Goal: Task Accomplishment & Management: Complete application form

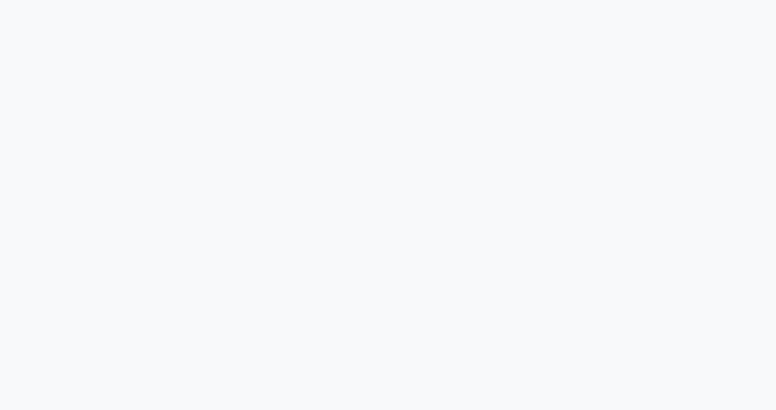
select select "ec"
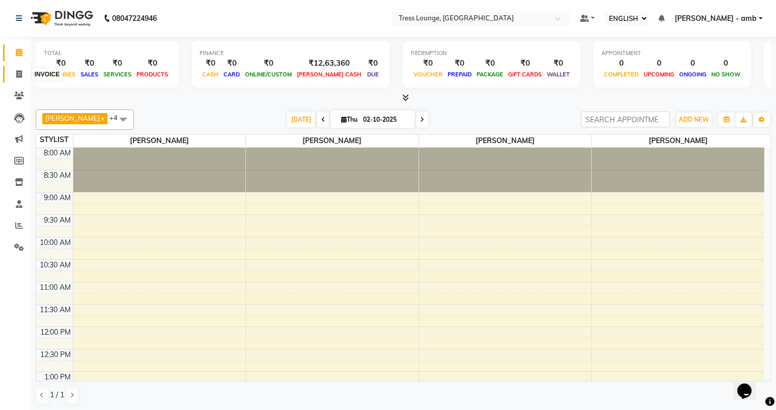
click at [21, 70] on icon at bounding box center [19, 74] width 6 height 8
select select "service"
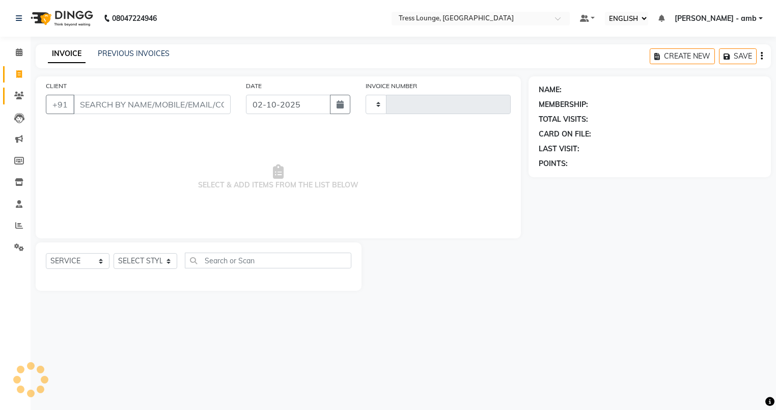
type input "0813"
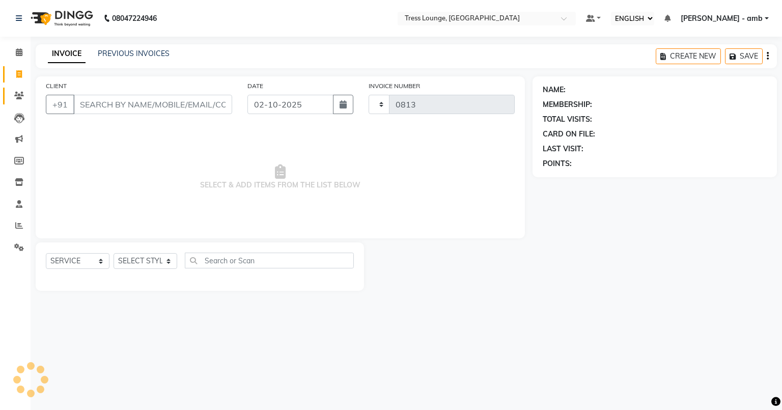
select select "5899"
click at [102, 106] on input "CLIENT" at bounding box center [152, 104] width 159 height 19
click at [160, 53] on link "PREVIOUS INVOICES" at bounding box center [134, 53] width 72 height 9
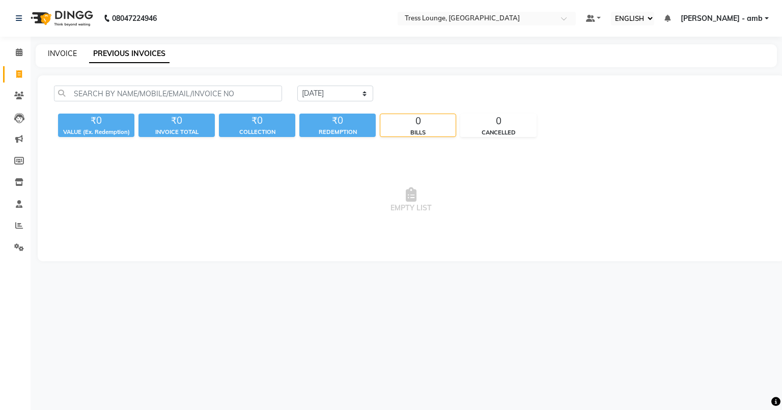
click at [61, 51] on link "INVOICE" at bounding box center [62, 53] width 29 height 9
select select "service"
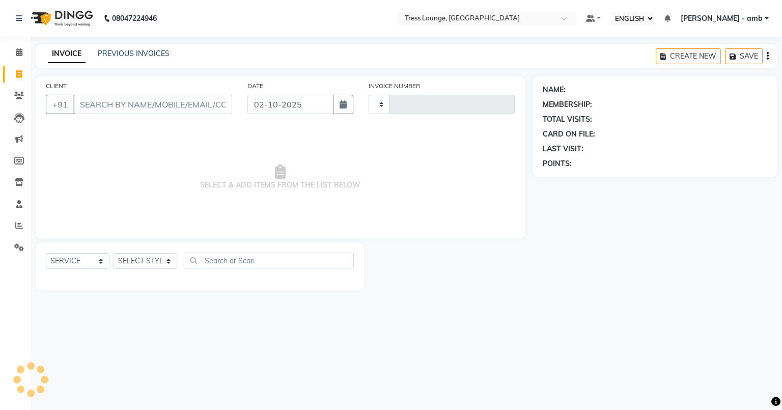
type input "0813"
select select "5899"
click at [159, 55] on link "PREVIOUS INVOICES" at bounding box center [134, 53] width 72 height 9
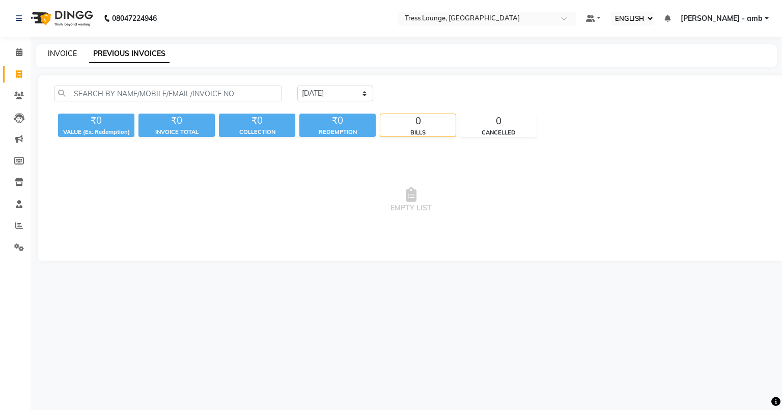
click at [54, 53] on link "INVOICE" at bounding box center [62, 53] width 29 height 9
select select "5899"
select select "service"
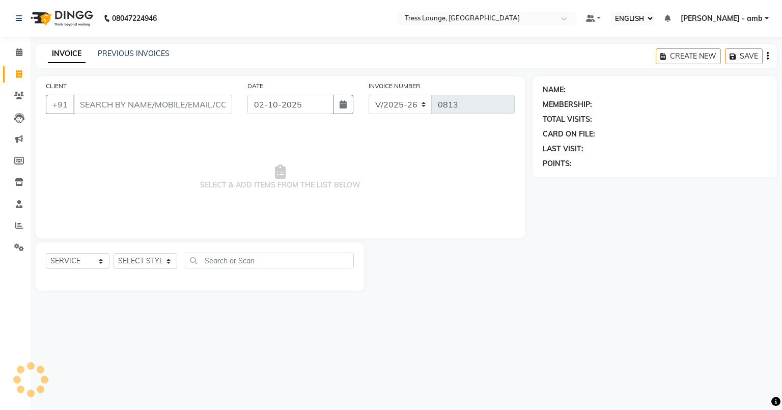
click at [82, 105] on input "CLIENT" at bounding box center [152, 104] width 159 height 19
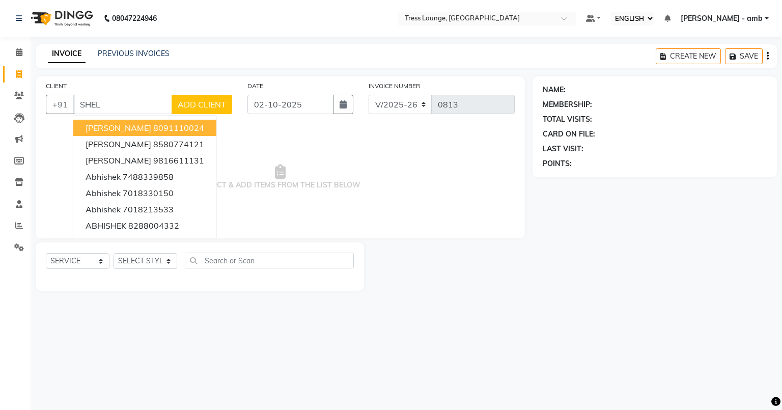
type input "SHELL"
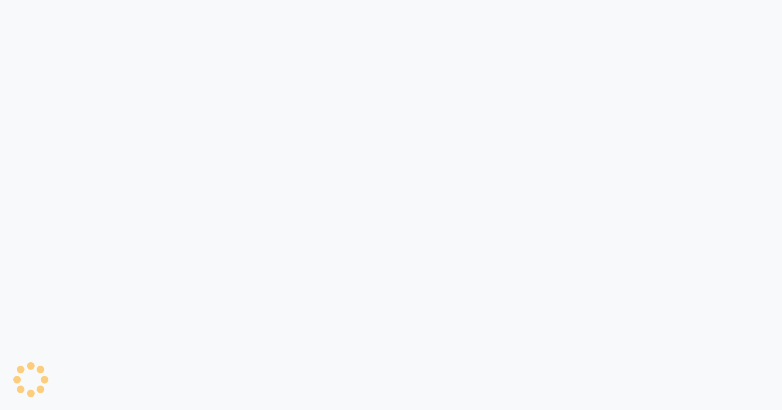
select select "ec"
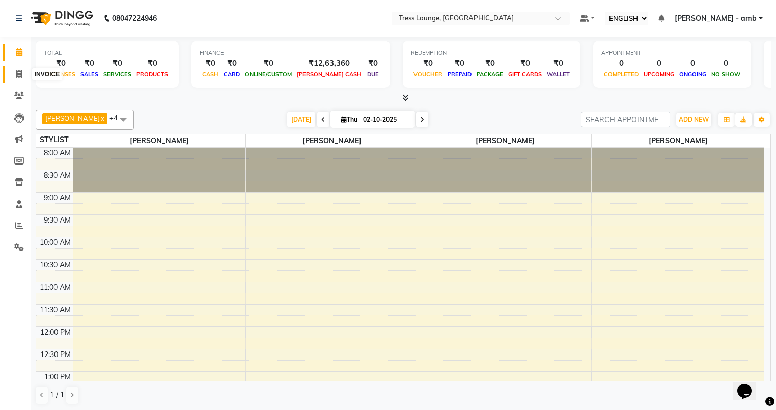
click at [18, 74] on icon at bounding box center [19, 74] width 6 height 8
select select "service"
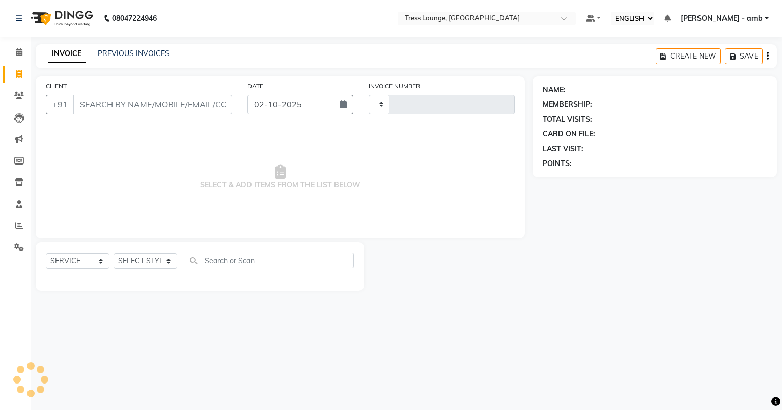
type input "0813"
select select "5899"
click at [149, 51] on link "PREVIOUS INVOICES" at bounding box center [134, 53] width 72 height 9
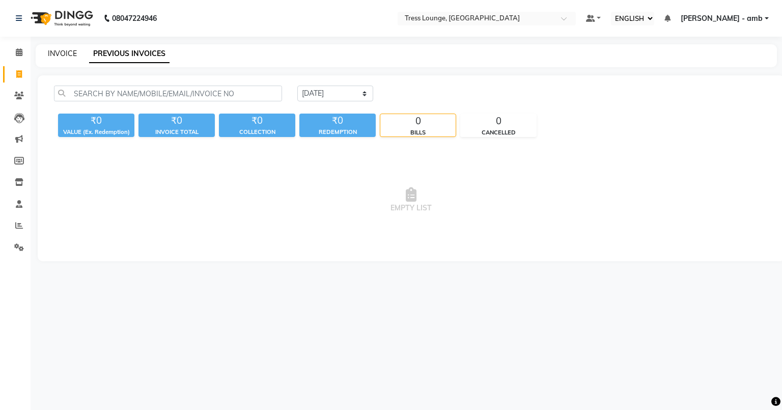
click at [61, 51] on link "INVOICE" at bounding box center [62, 53] width 29 height 9
select select "service"
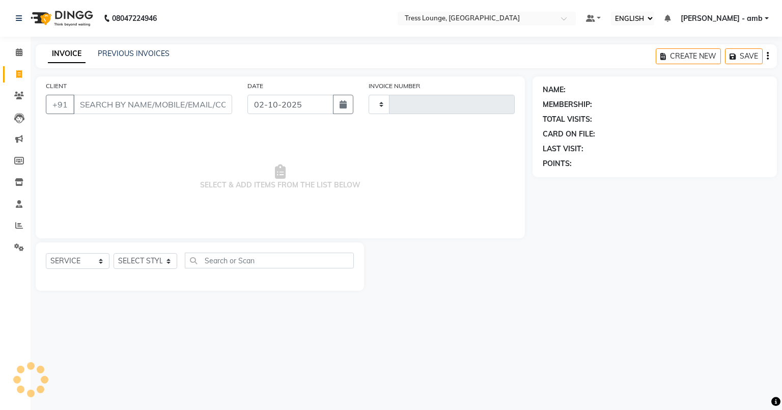
type input "0813"
select select "5899"
click at [94, 101] on input "CLIENT" at bounding box center [152, 104] width 159 height 19
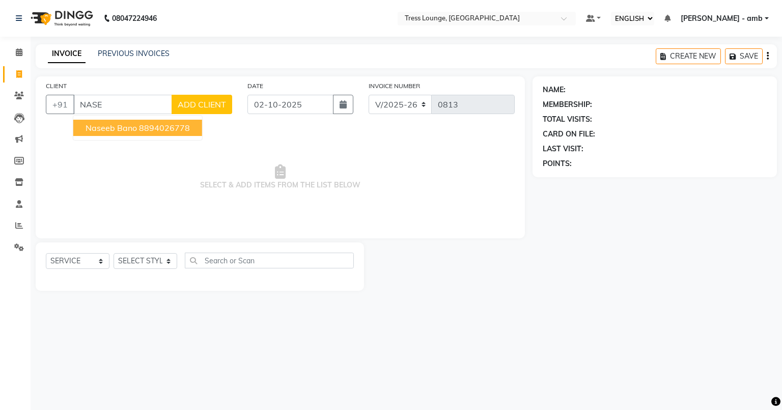
click at [94, 130] on span "naseeb bano" at bounding box center [111, 128] width 51 height 10
type input "8894026778"
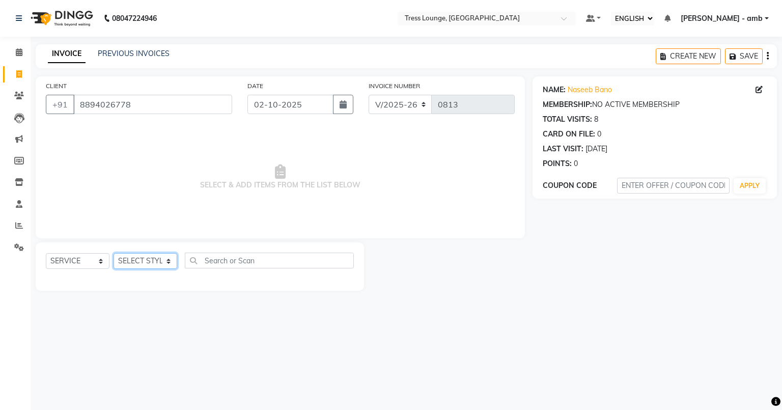
click at [173, 264] on select "SELECT STYLIST [PERSON_NAME] [PERSON_NAME] MOHIT [PERSON_NAME] sukh" at bounding box center [146, 261] width 64 height 16
select select "70690"
click at [114, 254] on select "SELECT STYLIST [PERSON_NAME] [PERSON_NAME] MOHIT [PERSON_NAME] sukh" at bounding box center [146, 261] width 64 height 16
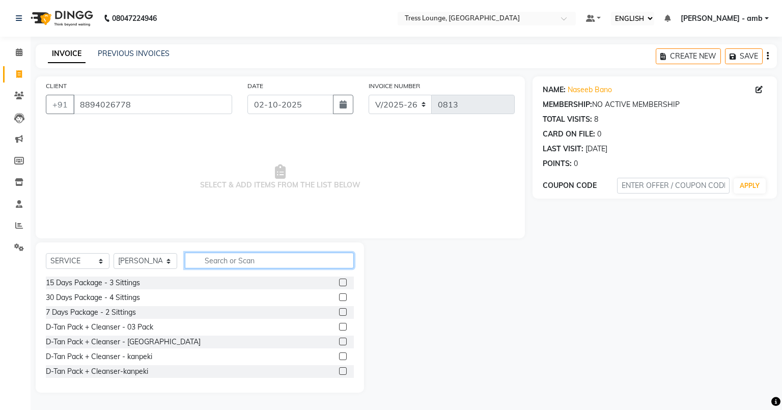
click at [193, 258] on input "text" at bounding box center [269, 261] width 169 height 16
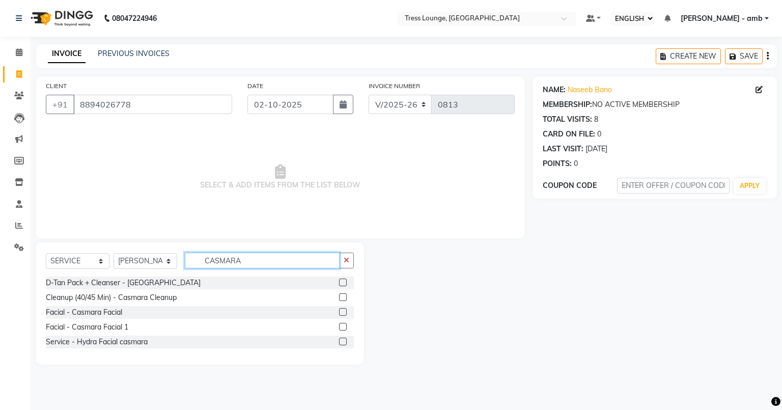
type input "CASMARA"
click at [346, 311] on label at bounding box center [343, 312] width 8 height 8
click at [346, 311] on input "checkbox" at bounding box center [342, 312] width 7 height 7
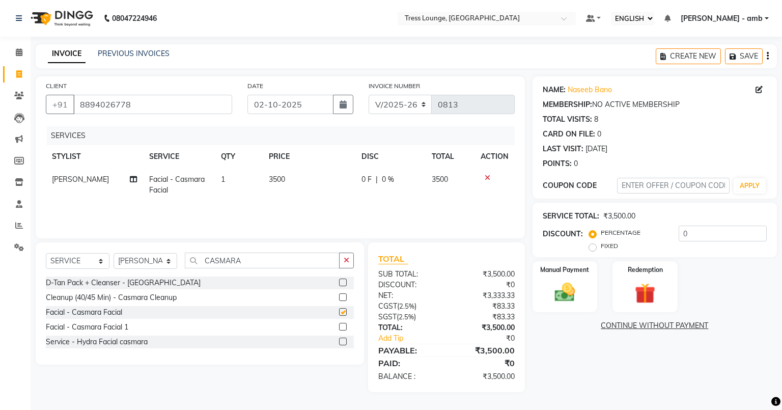
checkbox input "false"
click at [343, 325] on label at bounding box center [343, 327] width 8 height 8
click at [343, 325] on input "checkbox" at bounding box center [342, 327] width 7 height 7
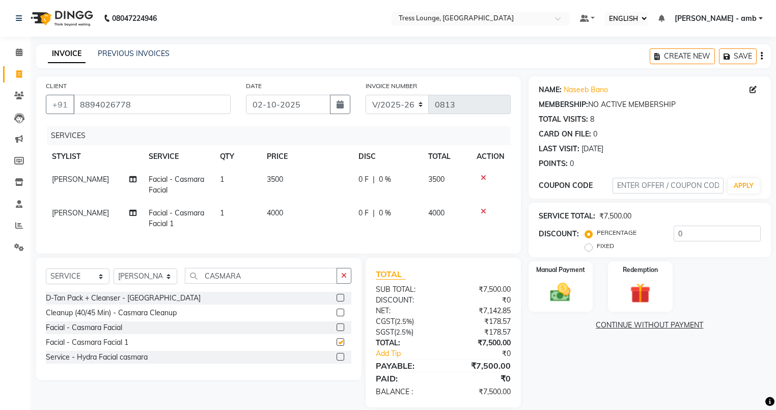
checkbox input "false"
click at [485, 177] on icon at bounding box center [484, 177] width 6 height 7
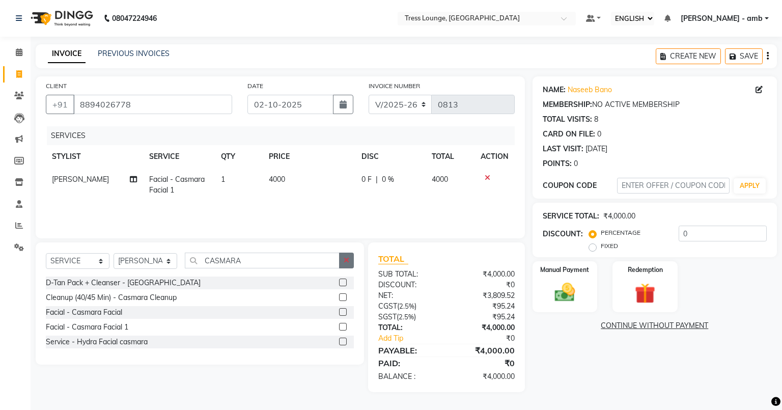
drag, startPoint x: 345, startPoint y: 262, endPoint x: 311, endPoint y: 262, distance: 34.1
click at [342, 262] on button "button" at bounding box center [346, 261] width 15 height 16
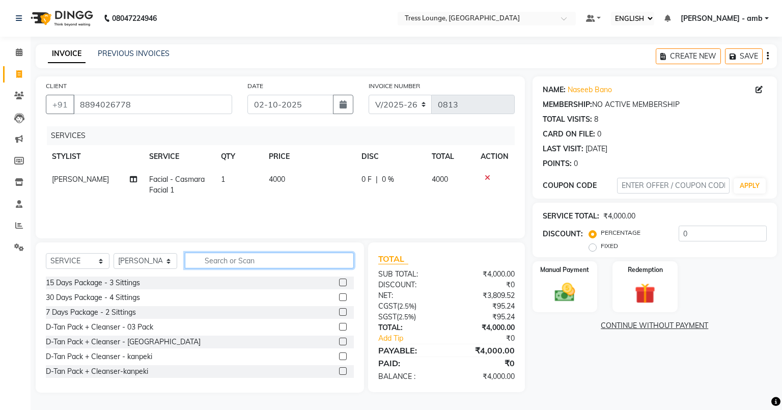
click at [196, 265] on input "text" at bounding box center [269, 261] width 169 height 16
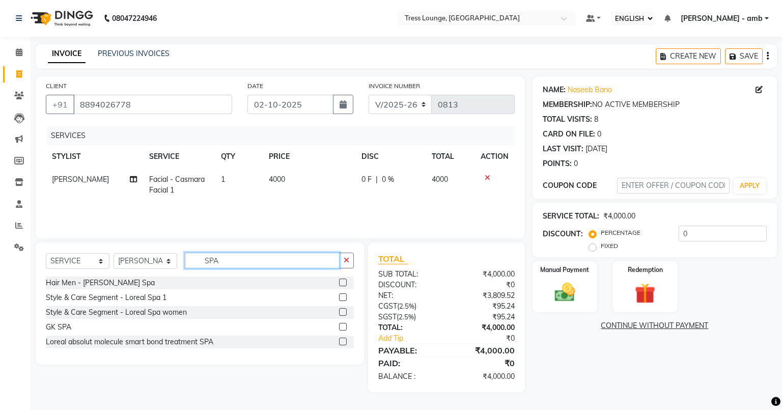
type input "SPA"
click at [344, 343] on label at bounding box center [343, 342] width 8 height 8
click at [344, 343] on input "checkbox" at bounding box center [342, 342] width 7 height 7
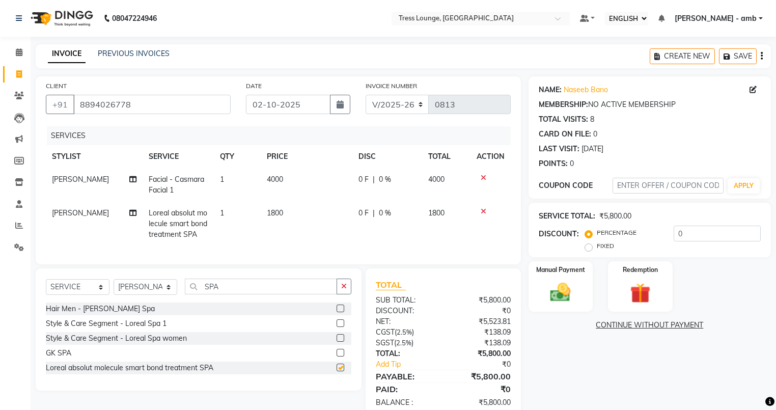
checkbox input "false"
click at [307, 214] on td "1800" at bounding box center [306, 224] width 91 height 44
select select "70690"
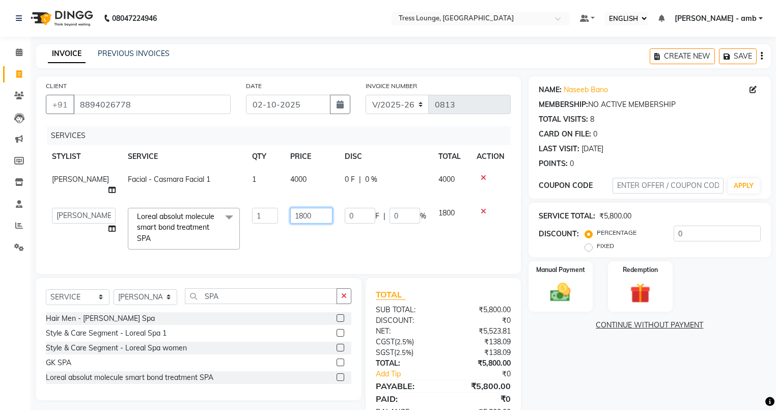
click at [315, 208] on input "1800" at bounding box center [311, 216] width 42 height 16
type input "1"
type input "1500"
click at [321, 229] on td "1500" at bounding box center [311, 229] width 54 height 54
select select "70690"
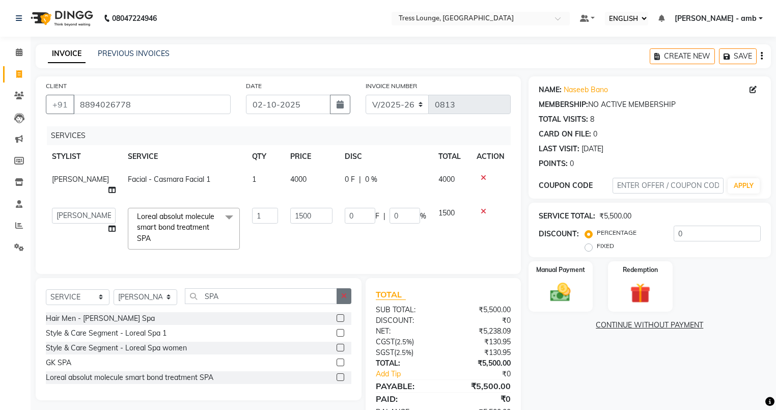
click at [339, 288] on button "button" at bounding box center [344, 296] width 15 height 16
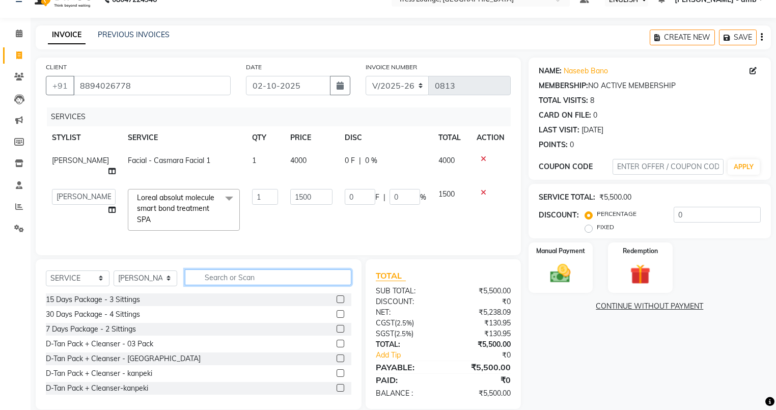
scroll to position [29, 0]
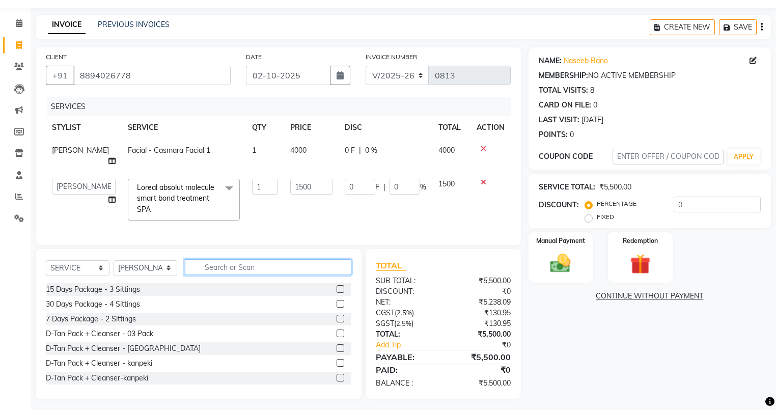
click at [213, 265] on input "text" at bounding box center [268, 267] width 166 height 16
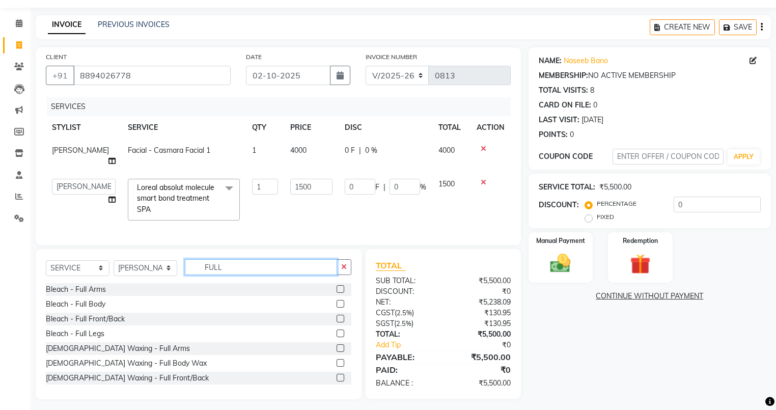
type input "FULL"
click at [337, 344] on label at bounding box center [341, 348] width 8 height 8
click at [337, 345] on input "checkbox" at bounding box center [340, 348] width 7 height 7
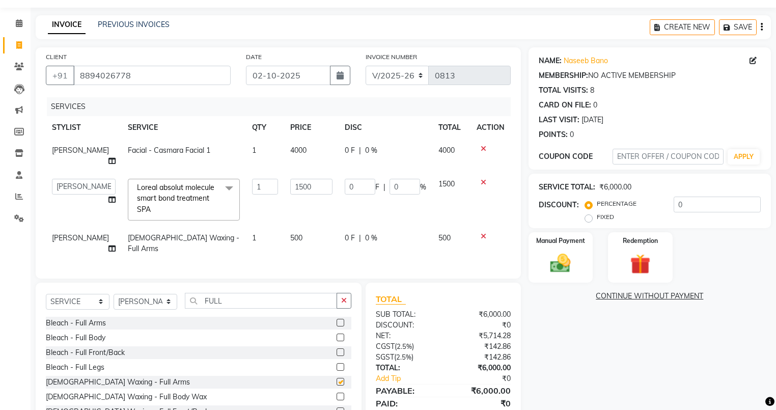
checkbox input "false"
click at [346, 297] on icon "button" at bounding box center [344, 300] width 6 height 7
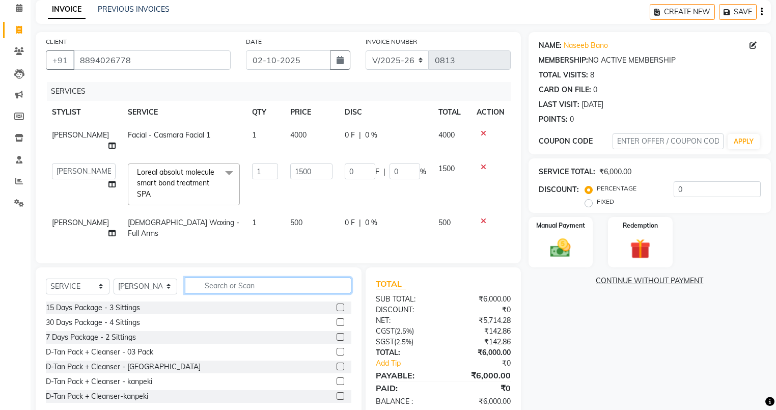
scroll to position [52, 0]
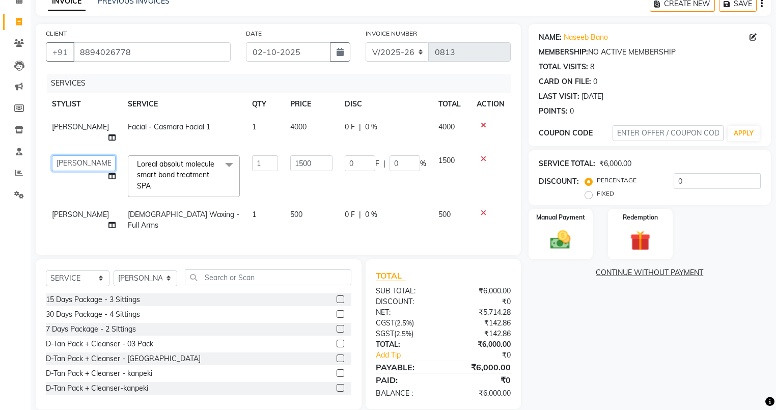
click at [96, 155] on select "[PERSON_NAME] [PERSON_NAME] MOHIT [PERSON_NAME] sukh" at bounding box center [84, 163] width 64 height 16
select select "92884"
click at [556, 222] on div "Manual Payment" at bounding box center [560, 234] width 67 height 53
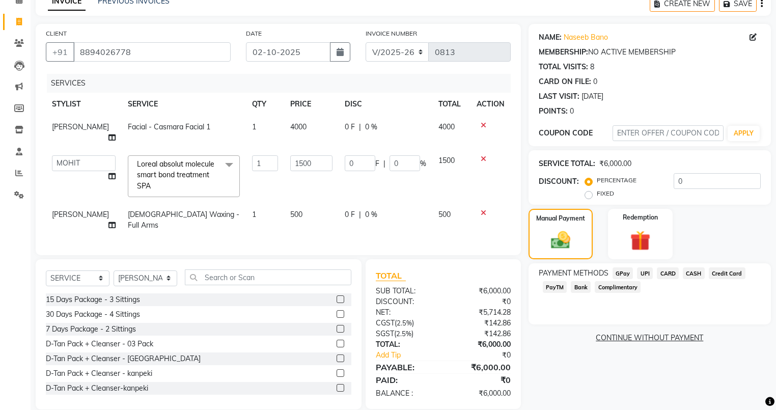
click at [645, 275] on span "UPI" at bounding box center [645, 273] width 16 height 12
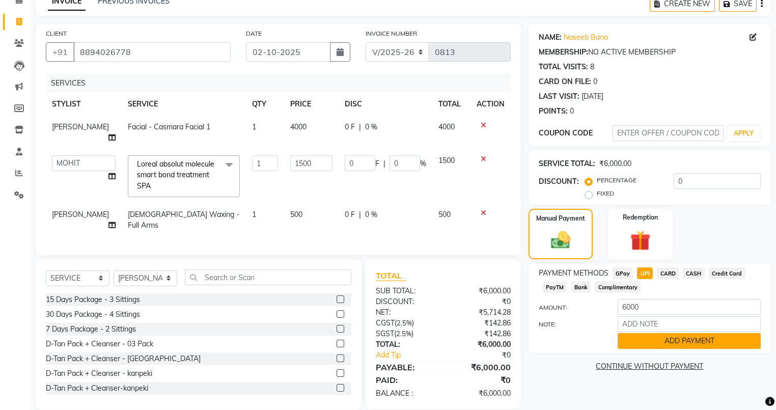
click at [669, 344] on button "ADD PAYMENT" at bounding box center [689, 341] width 143 height 16
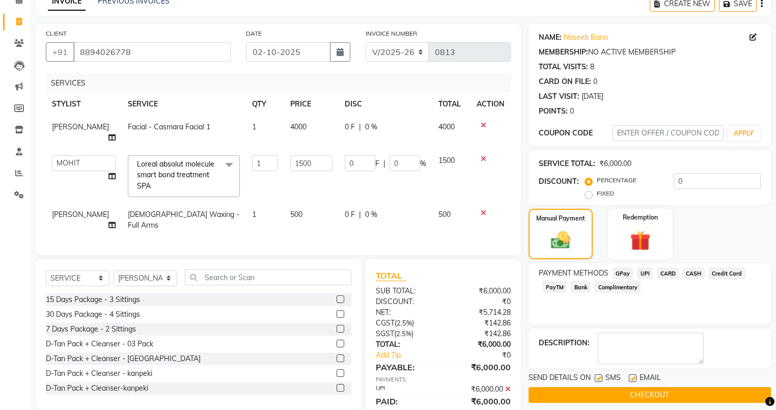
scroll to position [73, 0]
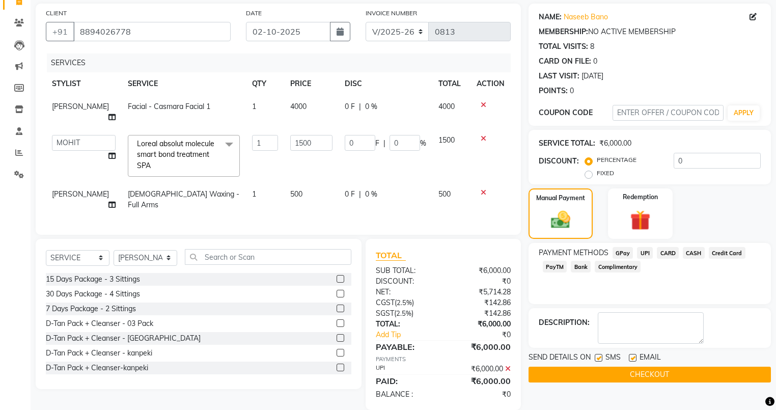
click at [631, 356] on label at bounding box center [633, 358] width 8 height 8
click at [631, 356] on input "checkbox" at bounding box center [632, 358] width 7 height 7
checkbox input "false"
click at [596, 355] on label at bounding box center [599, 358] width 8 height 8
click at [596, 355] on input "checkbox" at bounding box center [598, 358] width 7 height 7
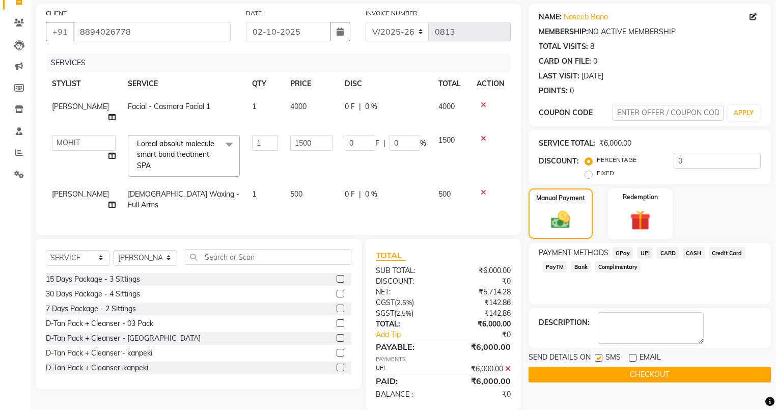
checkbox input "false"
click at [595, 370] on button "CHECKOUT" at bounding box center [650, 375] width 242 height 16
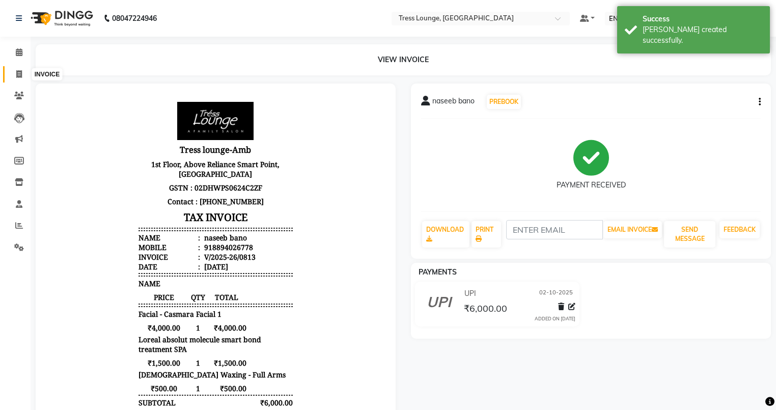
click at [16, 74] on icon at bounding box center [19, 74] width 6 height 8
select select "service"
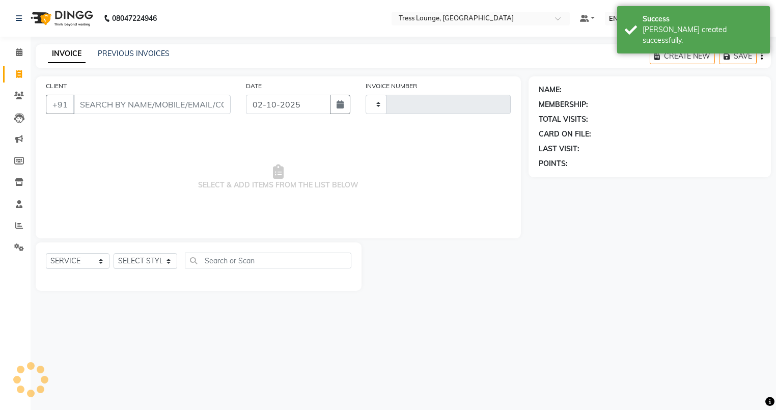
type input "0814"
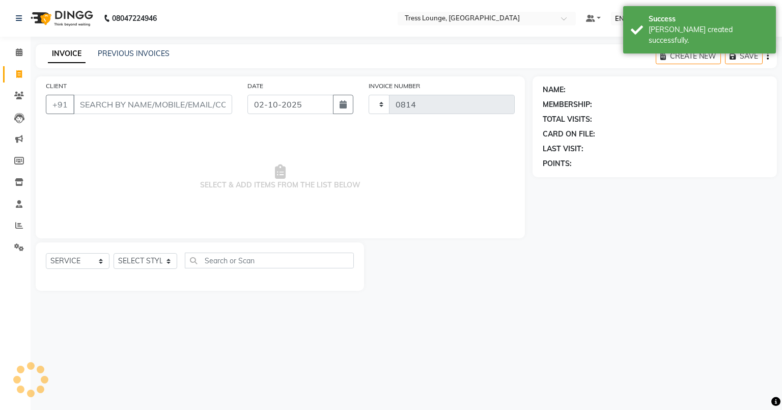
select select "5899"
click at [88, 104] on input "CLIENT" at bounding box center [152, 104] width 159 height 19
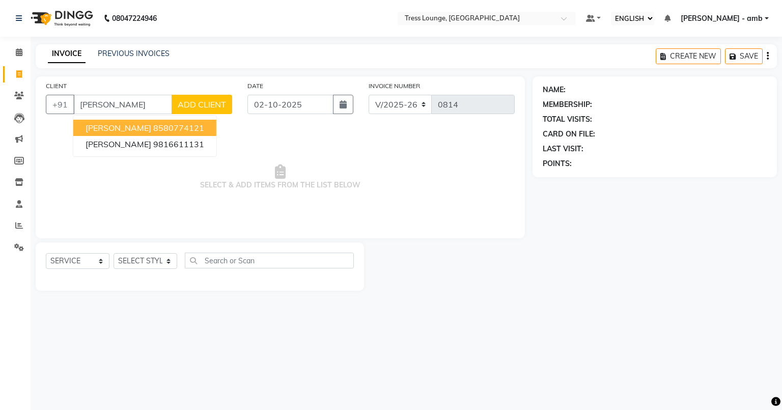
click at [99, 130] on span "[PERSON_NAME]" at bounding box center [119, 128] width 66 height 10
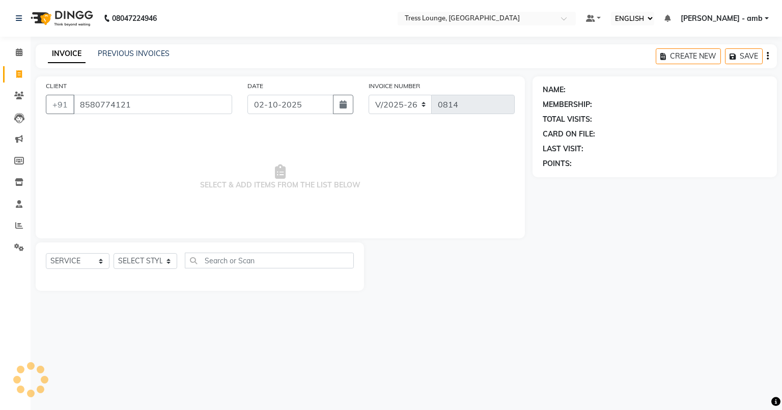
type input "8580774121"
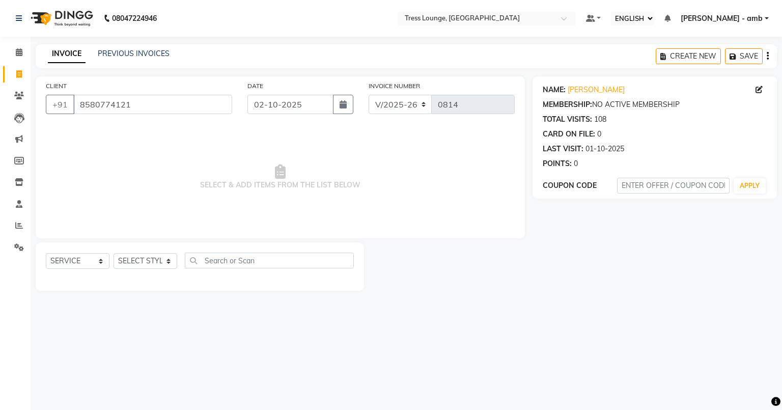
click at [161, 271] on div "SELECT SERVICE PRODUCT MEMBERSHIP PACKAGE VOUCHER PREPAID GIFT CARD SELECT STYL…" at bounding box center [200, 265] width 308 height 24
click at [165, 257] on select "SELECT STYLIST [PERSON_NAME] [PERSON_NAME] MOHIT [PERSON_NAME] sukh" at bounding box center [146, 261] width 64 height 16
select select "41504"
click at [114, 254] on select "SELECT STYLIST [PERSON_NAME] [PERSON_NAME] MOHIT [PERSON_NAME] sukh" at bounding box center [146, 261] width 64 height 16
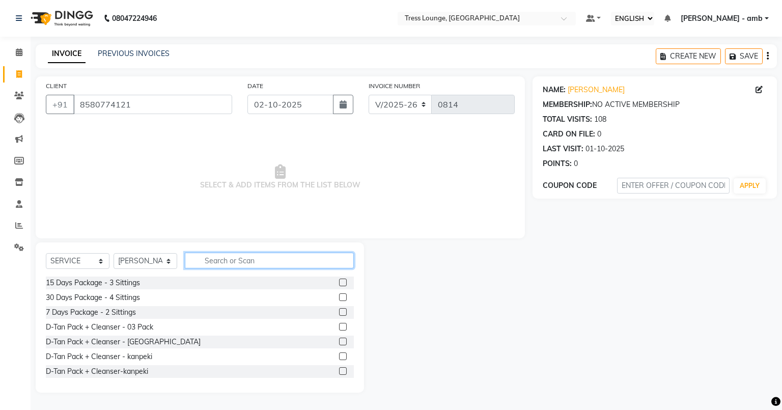
click at [200, 265] on input "text" at bounding box center [269, 261] width 169 height 16
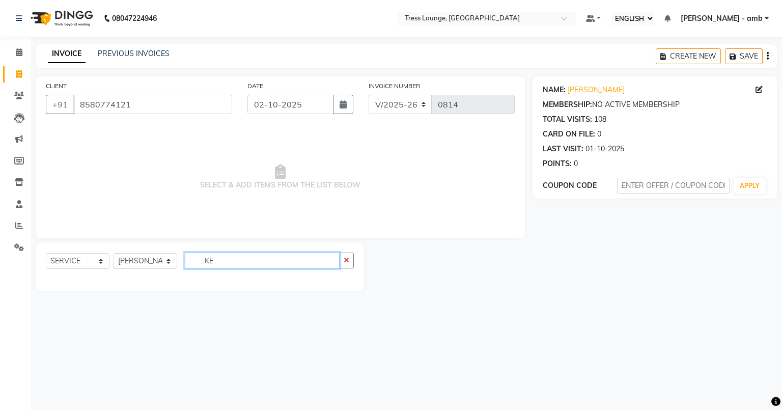
type input "K"
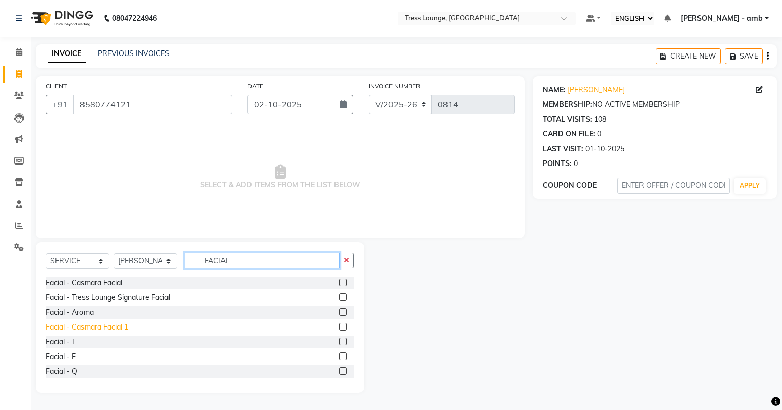
scroll to position [122, 0]
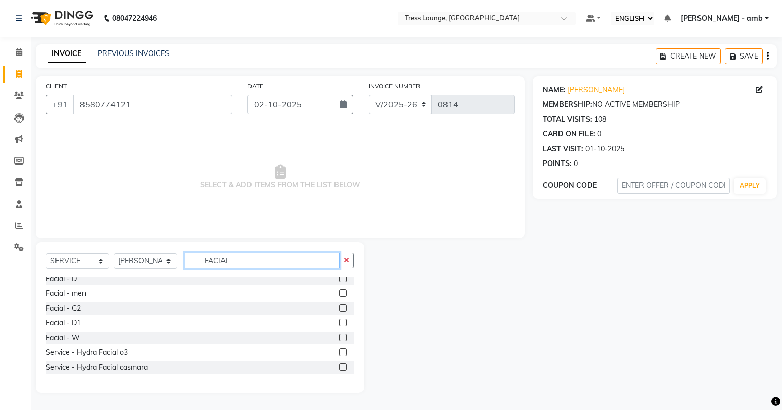
type input "FACIAL"
click at [339, 320] on label at bounding box center [343, 323] width 8 height 8
click at [339, 320] on input "checkbox" at bounding box center [342, 323] width 7 height 7
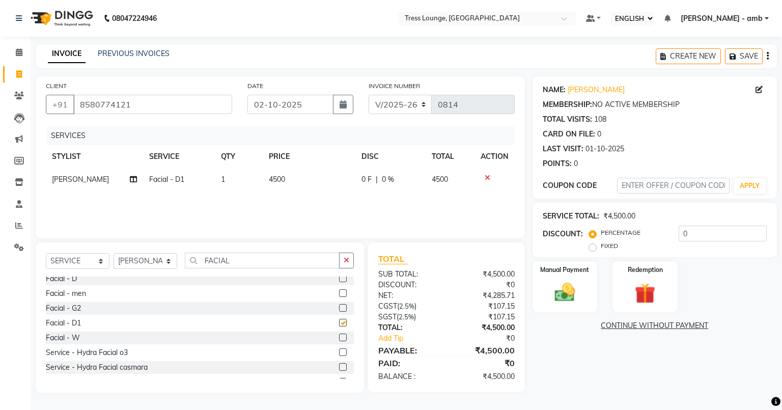
checkbox input "false"
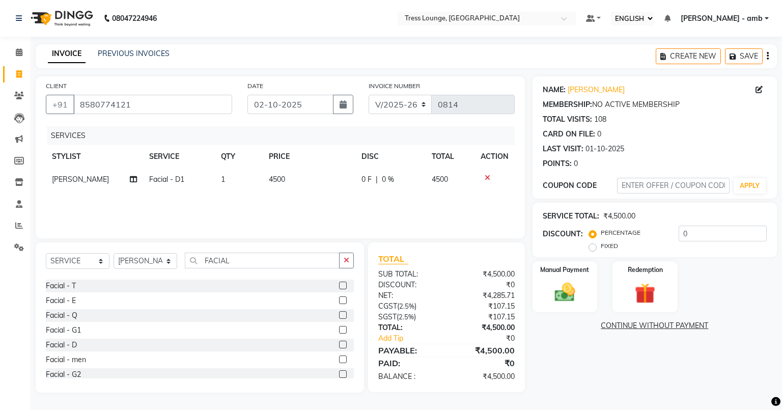
scroll to position [41, 0]
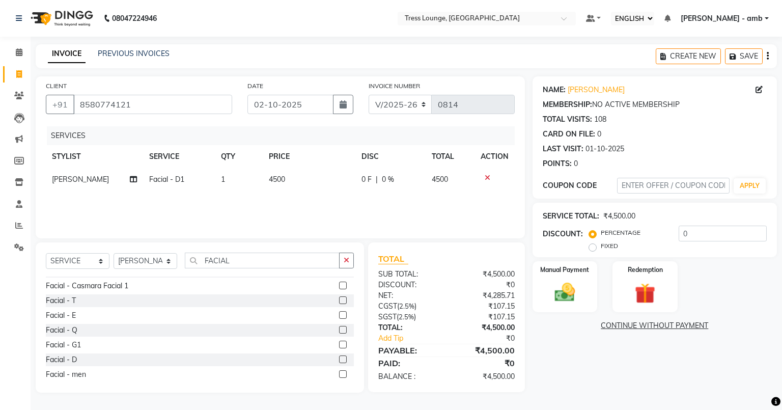
click at [339, 344] on label at bounding box center [343, 345] width 8 height 8
click at [339, 344] on input "checkbox" at bounding box center [342, 345] width 7 height 7
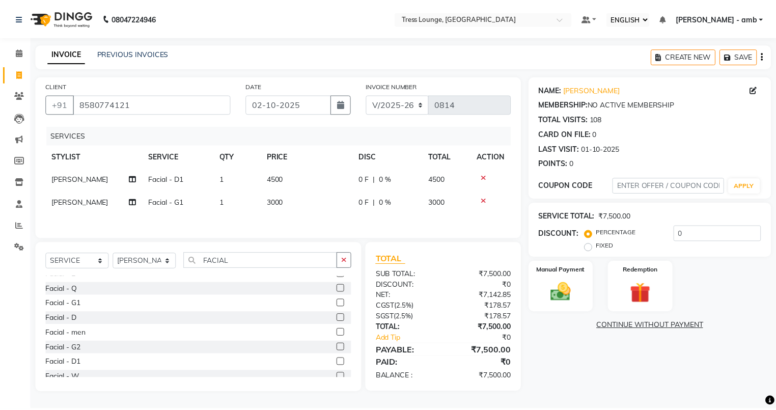
scroll to position [82, 0]
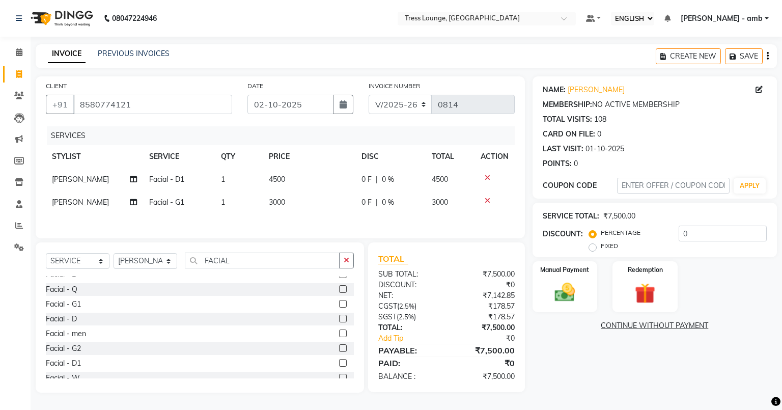
click at [339, 303] on label at bounding box center [343, 304] width 8 height 8
click at [339, 303] on input "checkbox" at bounding box center [342, 304] width 7 height 7
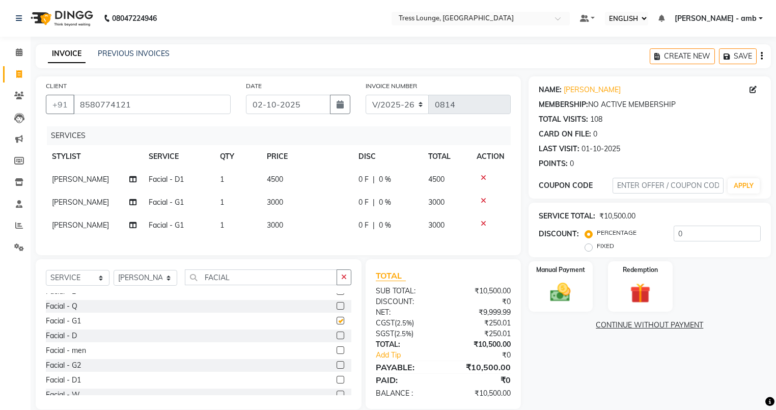
checkbox input "false"
click at [480, 173] on td at bounding box center [490, 179] width 40 height 23
click at [482, 177] on icon at bounding box center [484, 177] width 6 height 7
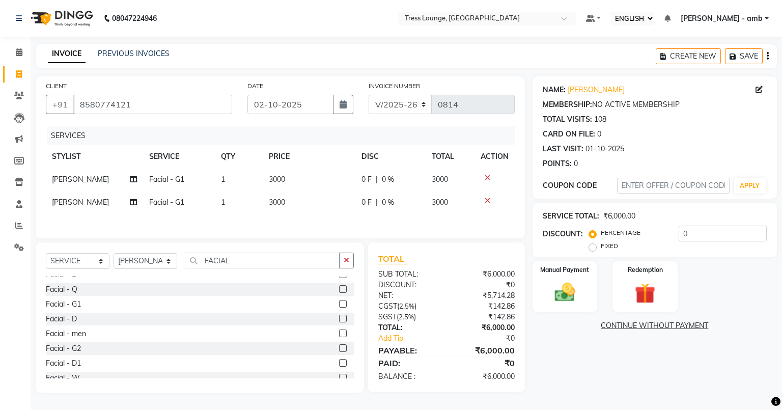
click at [487, 199] on icon at bounding box center [488, 200] width 6 height 7
click at [296, 181] on td "3000" at bounding box center [309, 179] width 93 height 23
select select "41504"
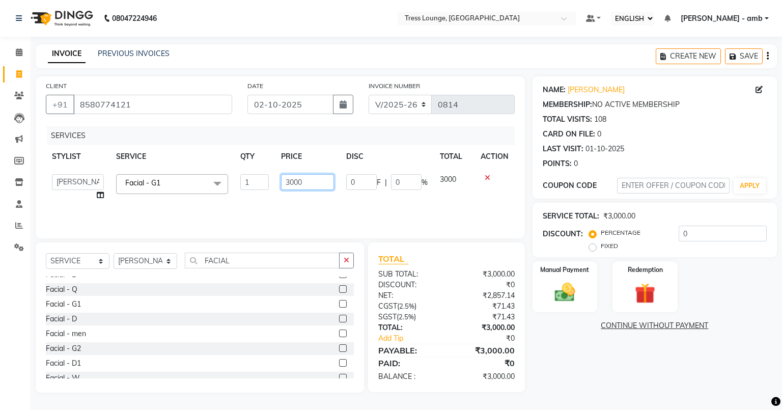
click at [308, 179] on input "3000" at bounding box center [307, 182] width 52 height 16
type input "3"
type input "3500"
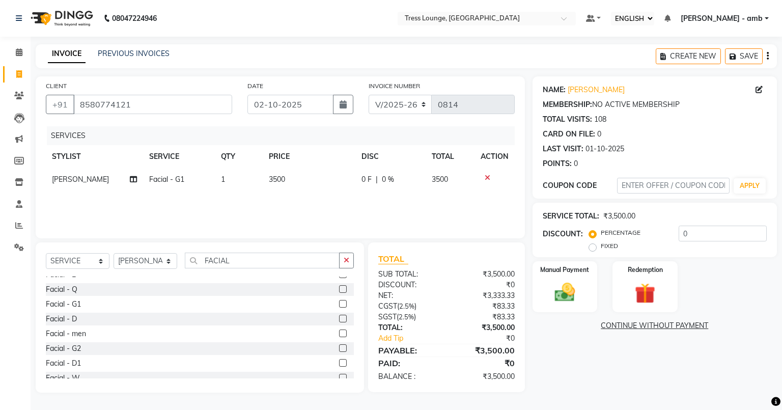
click at [300, 214] on div "SERVICES STYLIST SERVICE QTY PRICE DISC TOTAL ACTION [PERSON_NAME] Facial - G1 …" at bounding box center [280, 177] width 469 height 102
click at [552, 276] on div "Manual Payment" at bounding box center [565, 286] width 68 height 53
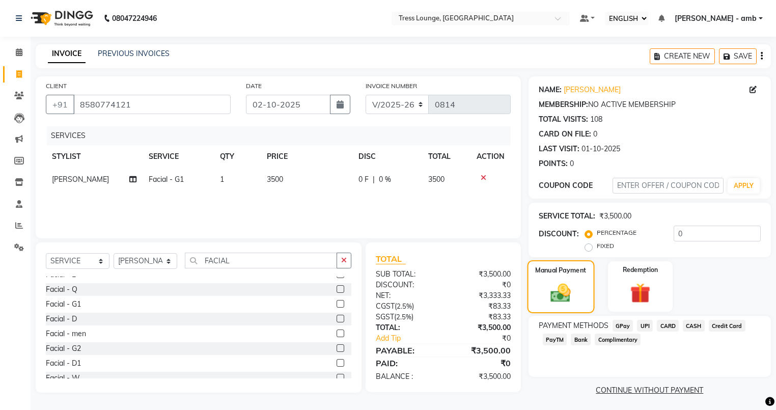
scroll to position [4, 0]
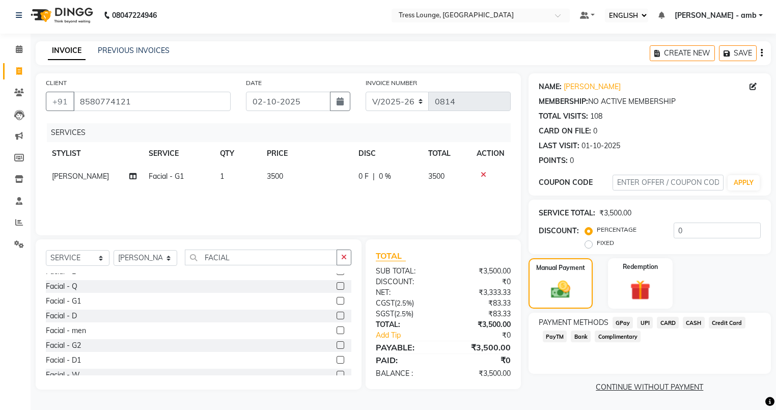
click at [646, 322] on span "UPI" at bounding box center [645, 323] width 16 height 12
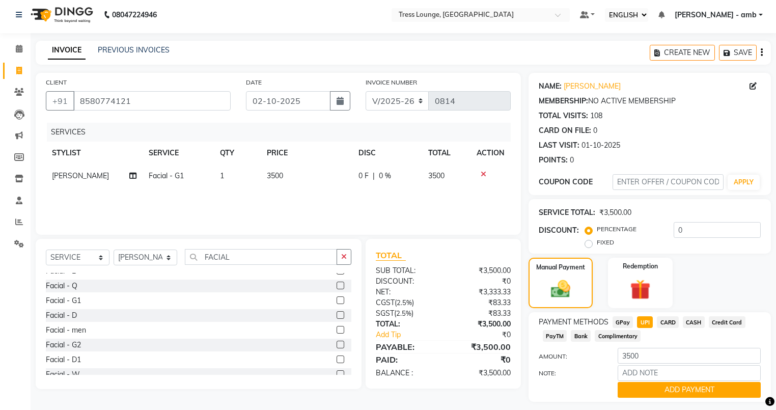
scroll to position [33, 0]
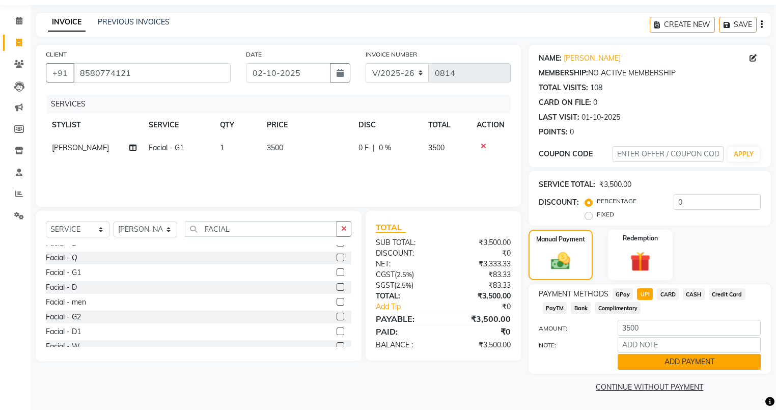
click at [644, 364] on button "ADD PAYMENT" at bounding box center [689, 362] width 143 height 16
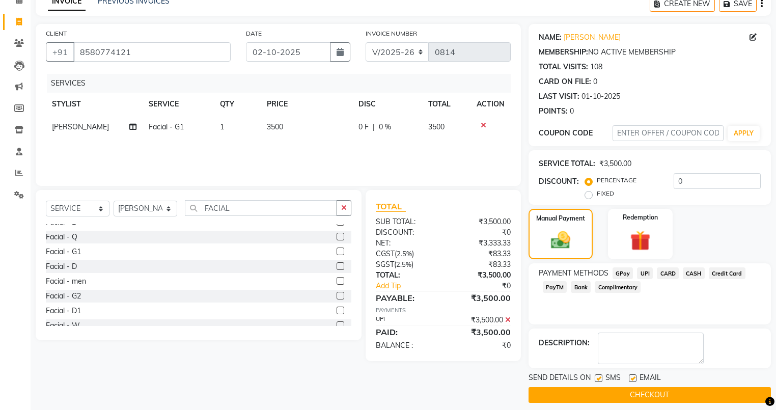
scroll to position [61, 0]
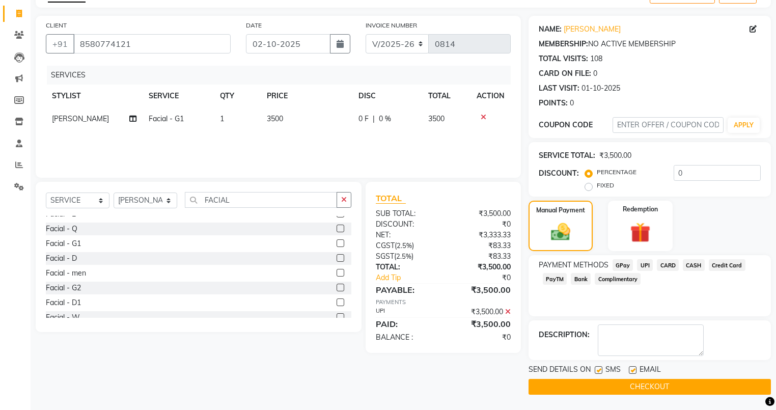
click at [632, 369] on label at bounding box center [633, 370] width 8 height 8
click at [632, 369] on input "checkbox" at bounding box center [632, 370] width 7 height 7
checkbox input "false"
click at [597, 368] on label at bounding box center [599, 370] width 8 height 8
click at [597, 368] on input "checkbox" at bounding box center [598, 370] width 7 height 7
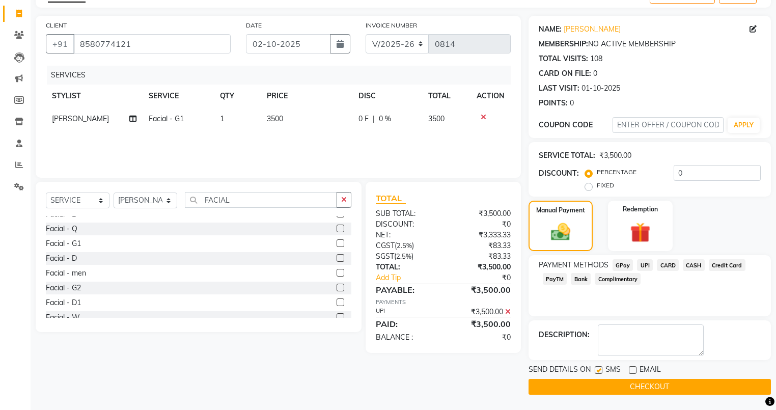
checkbox input "false"
click at [672, 387] on button "CHECKOUT" at bounding box center [650, 387] width 242 height 16
